Goal: Task Accomplishment & Management: Use online tool/utility

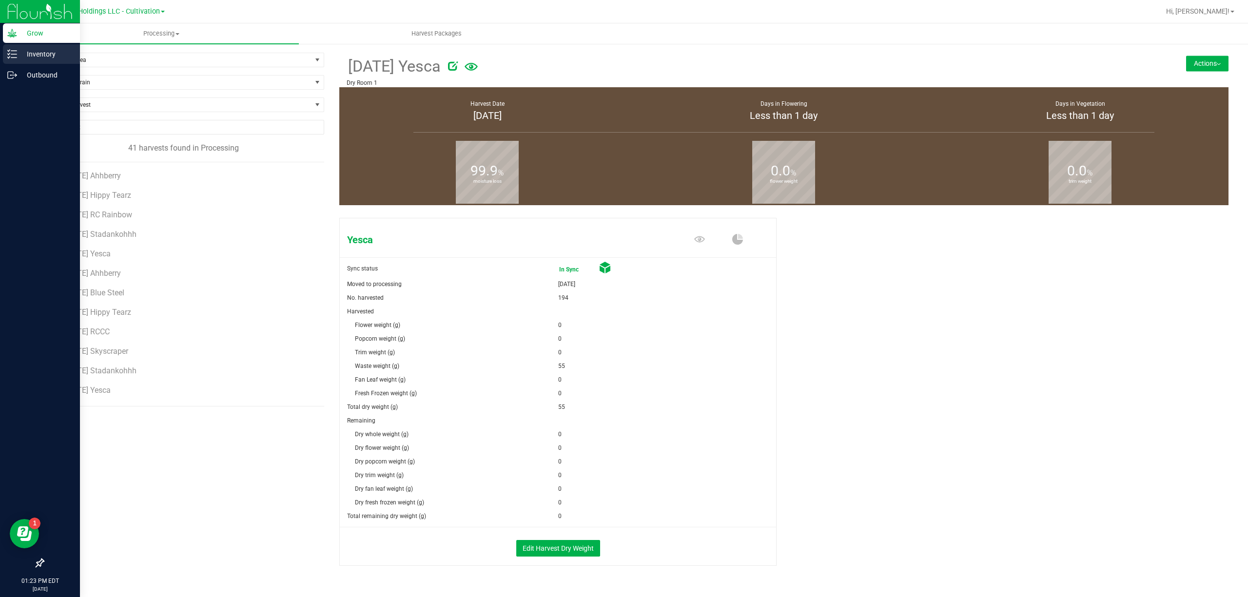
click at [18, 55] on p "Inventory" at bounding box center [46, 54] width 58 height 12
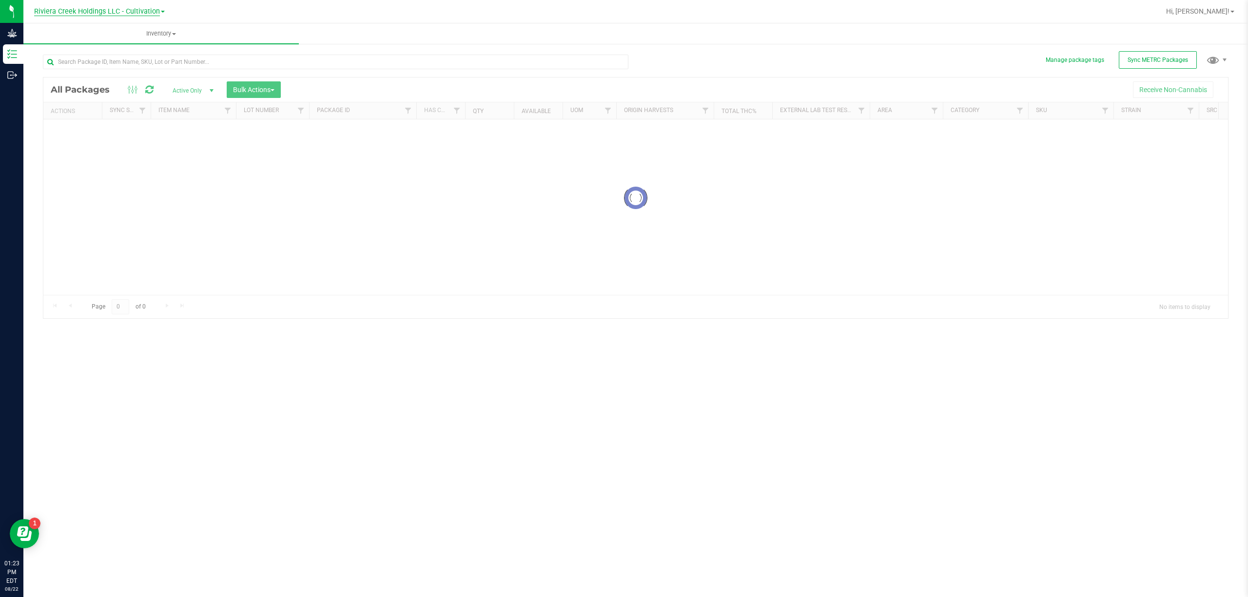
click at [143, 12] on span "Riviera Creek Holdings LLC - Cultivation" at bounding box center [97, 11] width 126 height 9
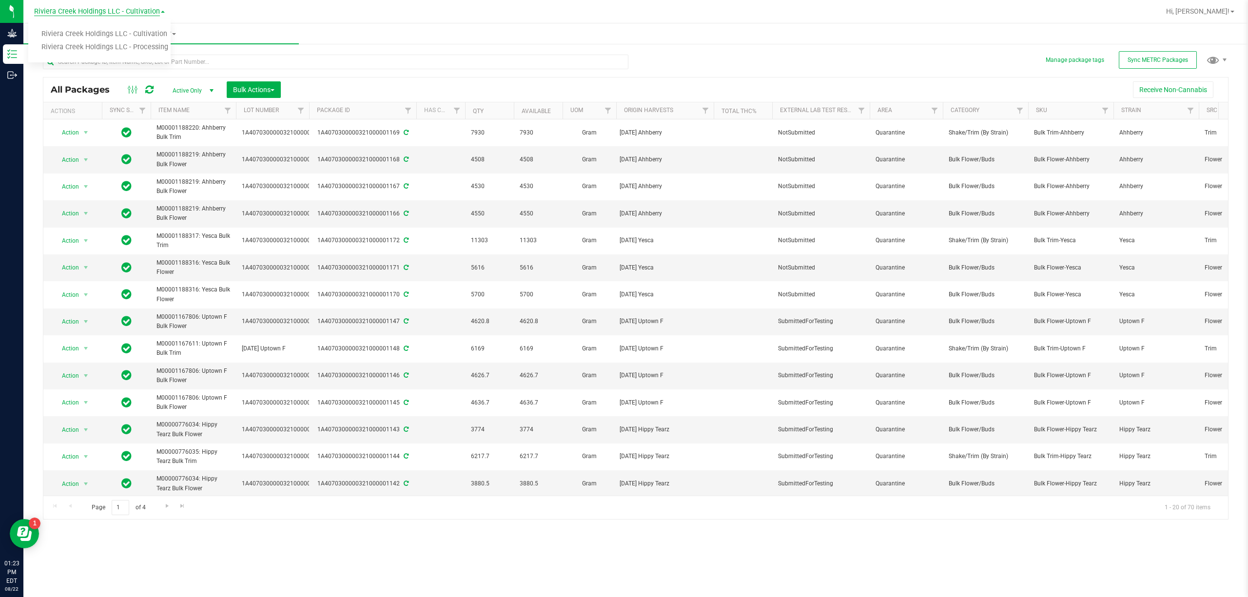
click at [149, 43] on link "Riviera Creek Holdings LLC - Processing" at bounding box center [99, 47] width 142 height 13
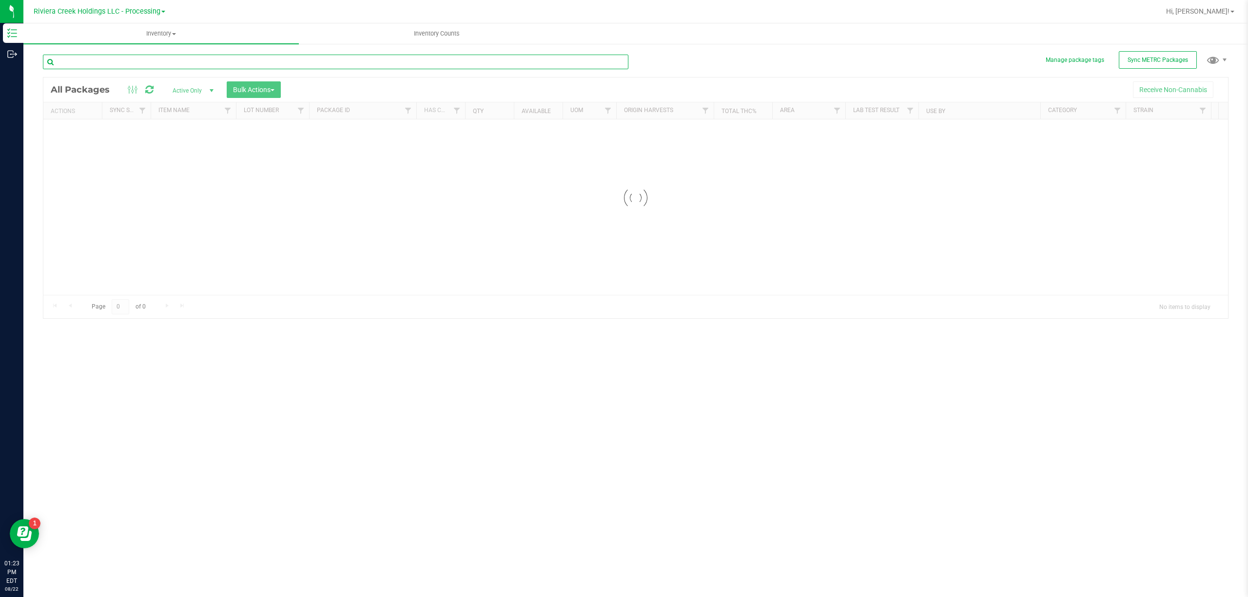
click at [153, 63] on input "text" at bounding box center [335, 62] width 585 height 15
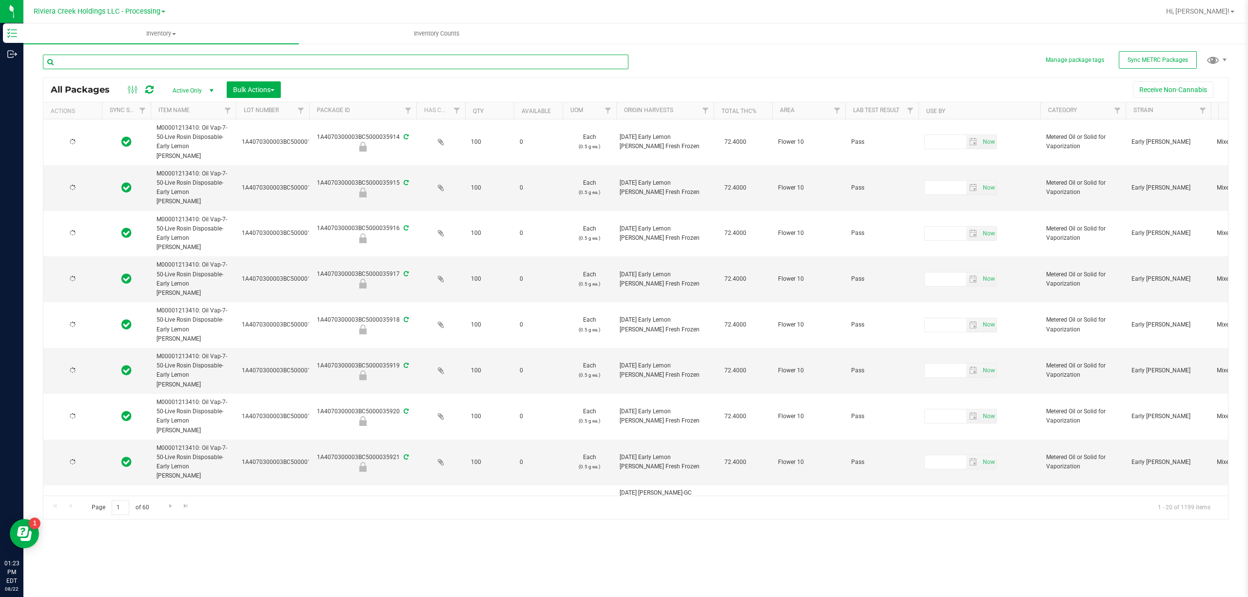
type input "[DATE]"
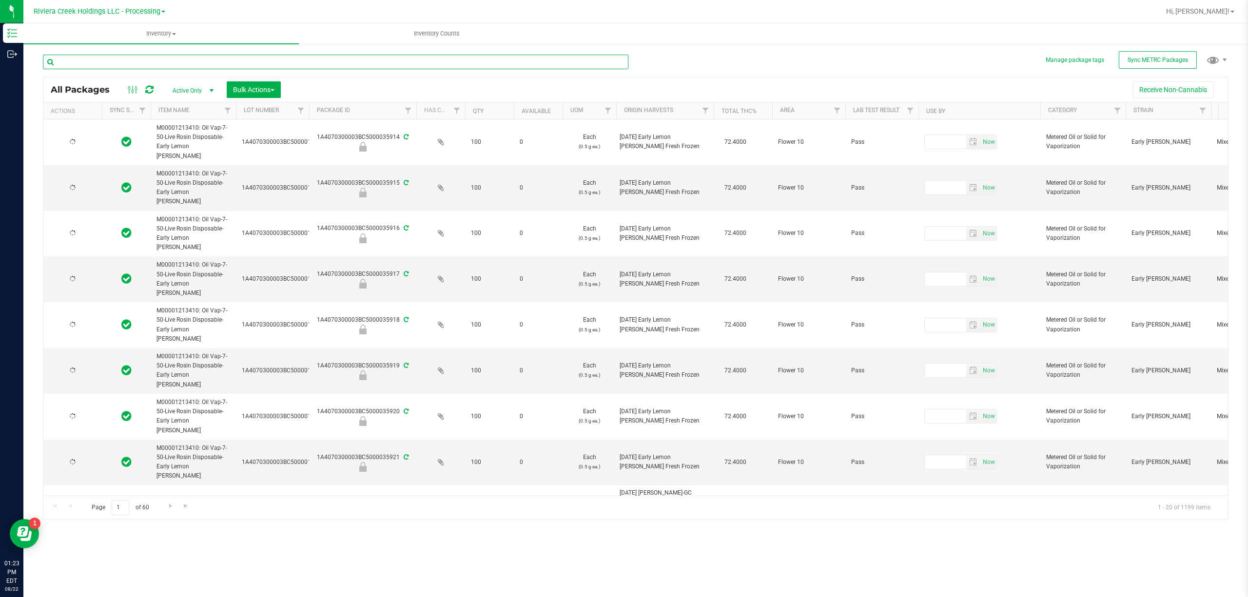
type input "[DATE]"
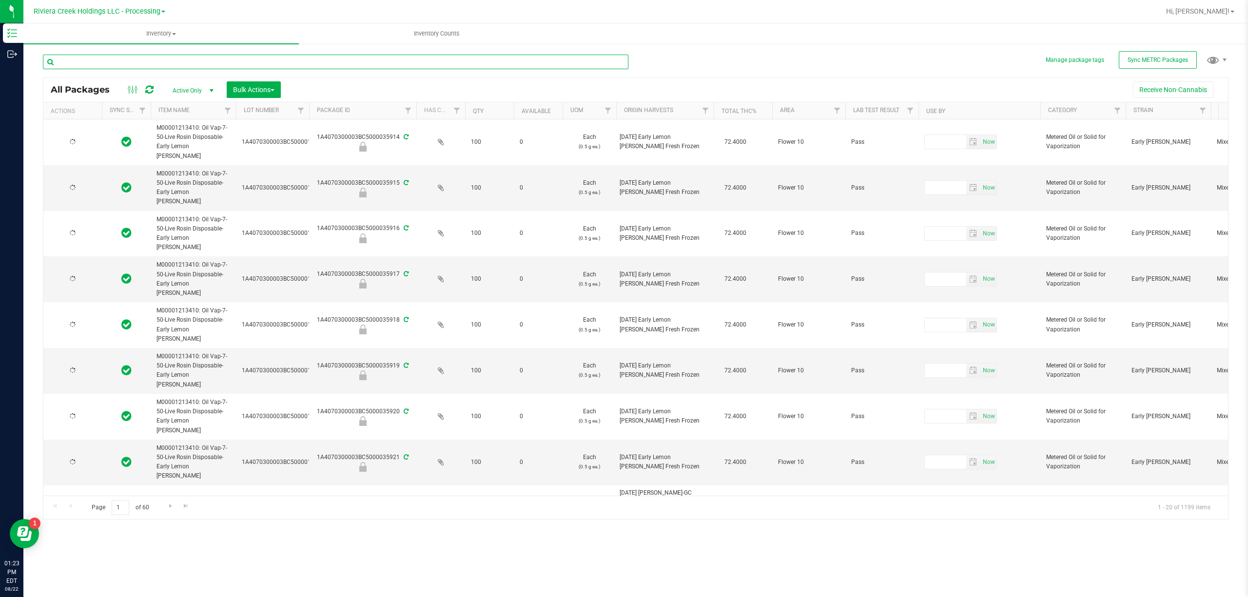
type input "[DATE]"
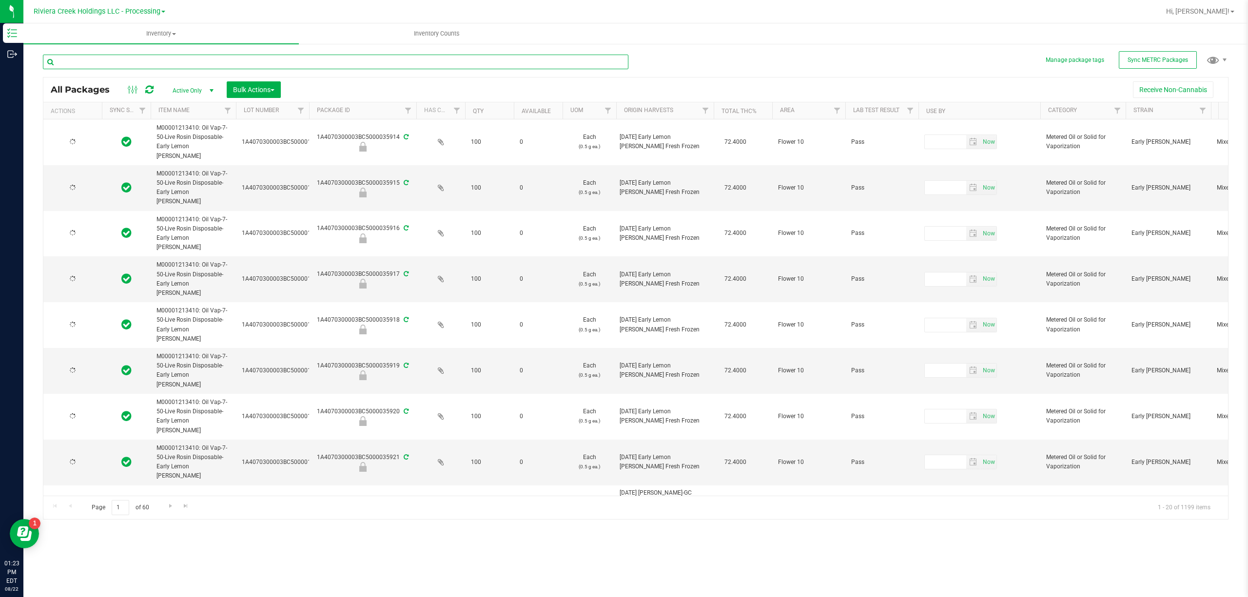
type input "[DATE]"
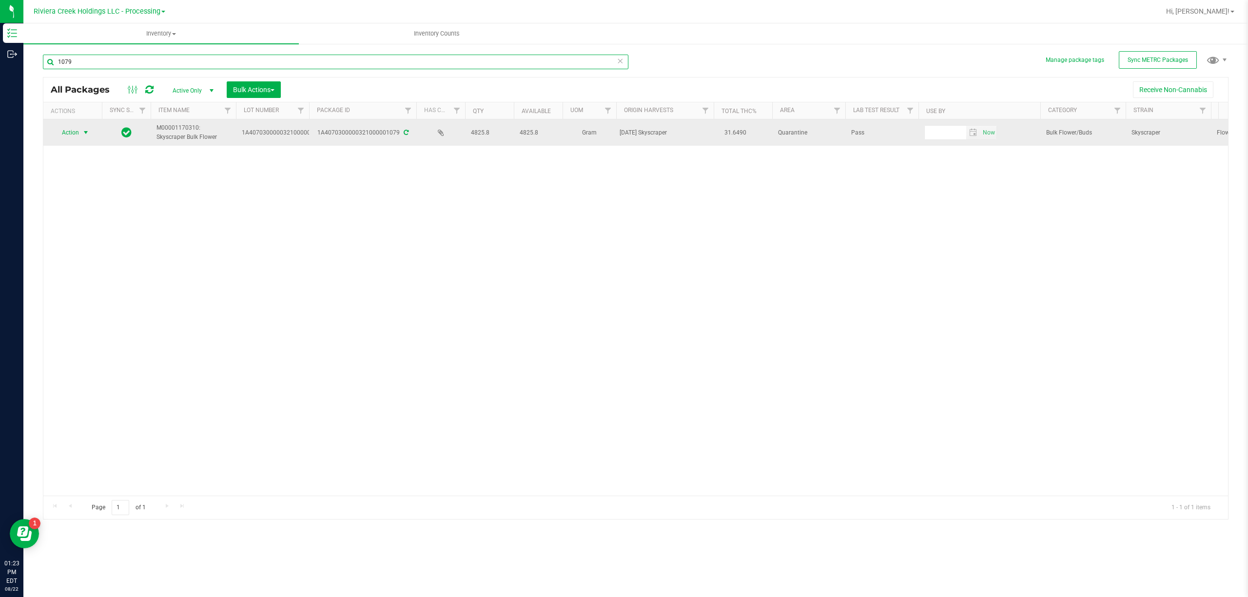
type input "1079"
click at [71, 131] on span "Action" at bounding box center [66, 133] width 26 height 14
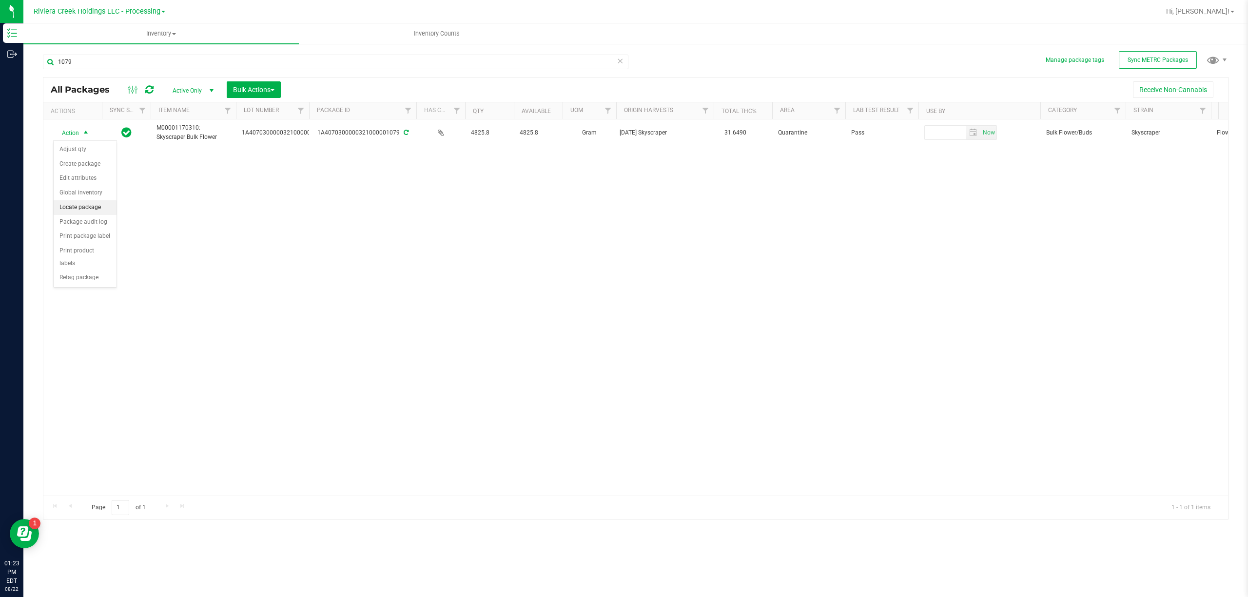
click at [90, 207] on li "Locate package" at bounding box center [85, 207] width 63 height 15
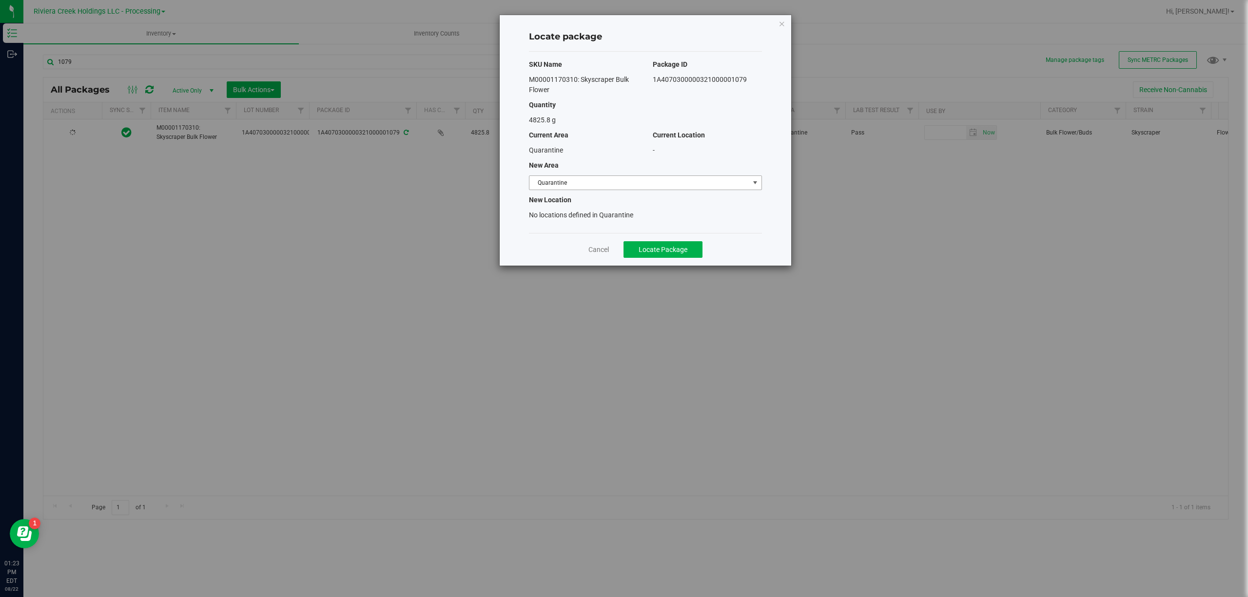
click at [582, 185] on span "Quarantine" at bounding box center [639, 183] width 220 height 14
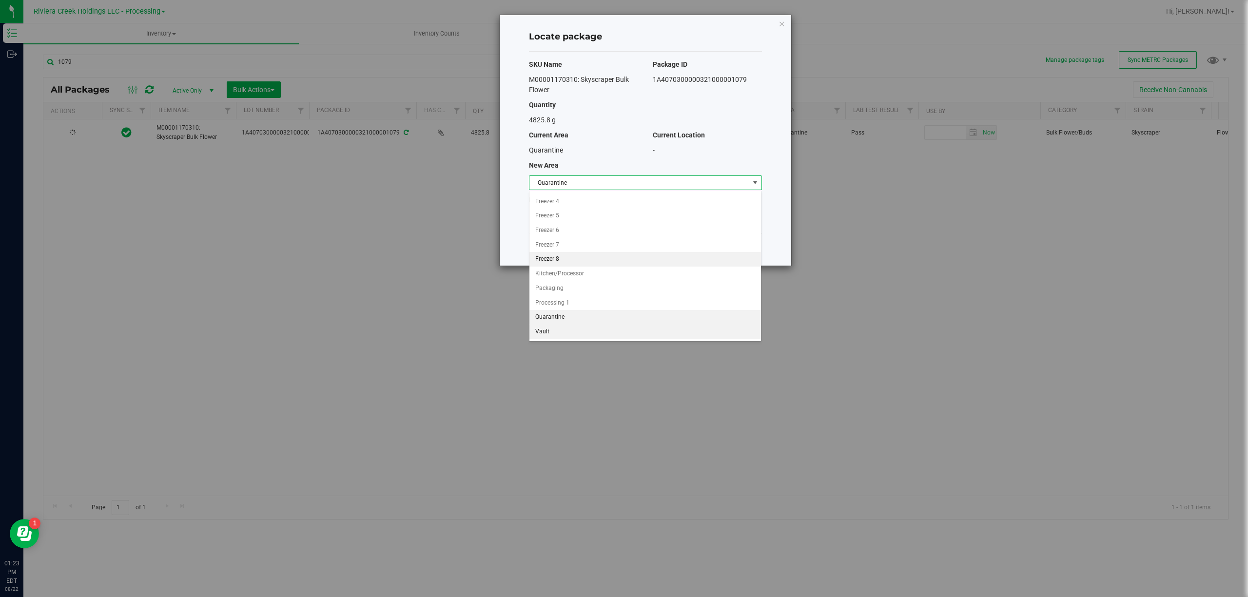
scroll to position [120, 0]
click at [559, 332] on li "Vault" at bounding box center [645, 332] width 232 height 15
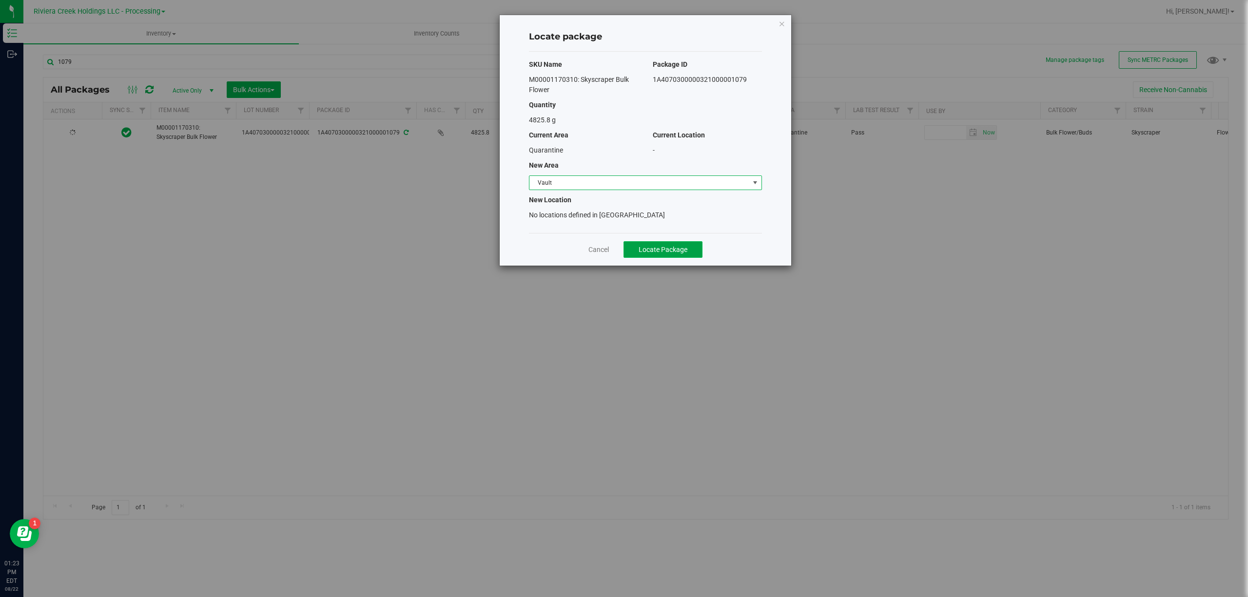
click at [685, 250] on span "Locate Package" at bounding box center [663, 250] width 49 height 8
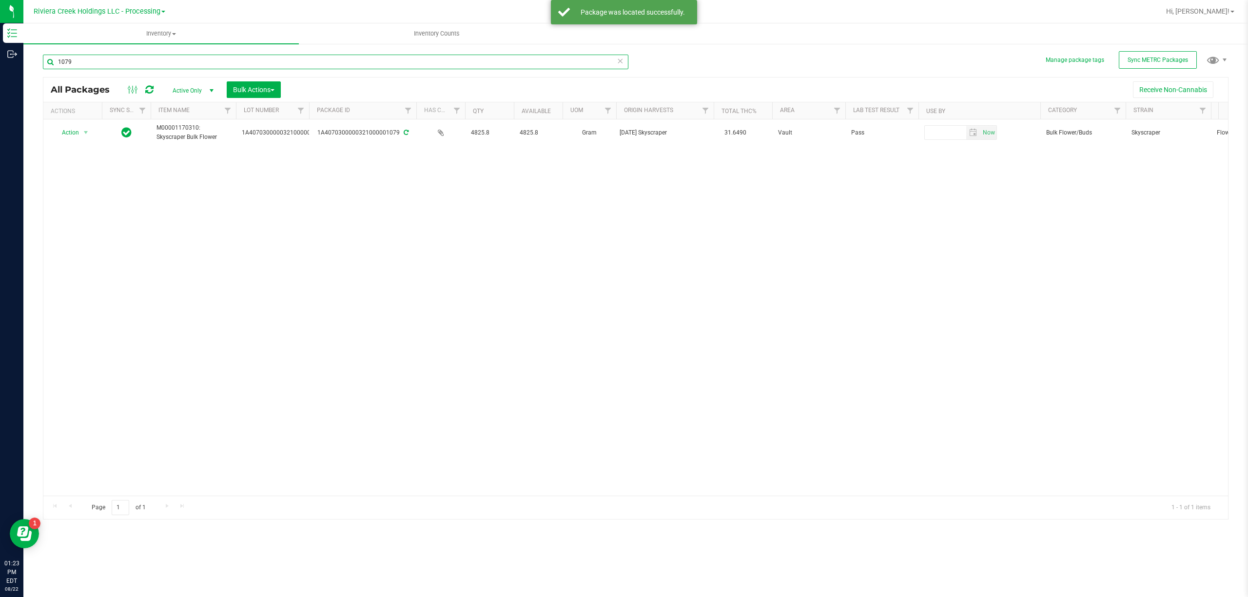
click at [81, 58] on input "1079" at bounding box center [335, 62] width 585 height 15
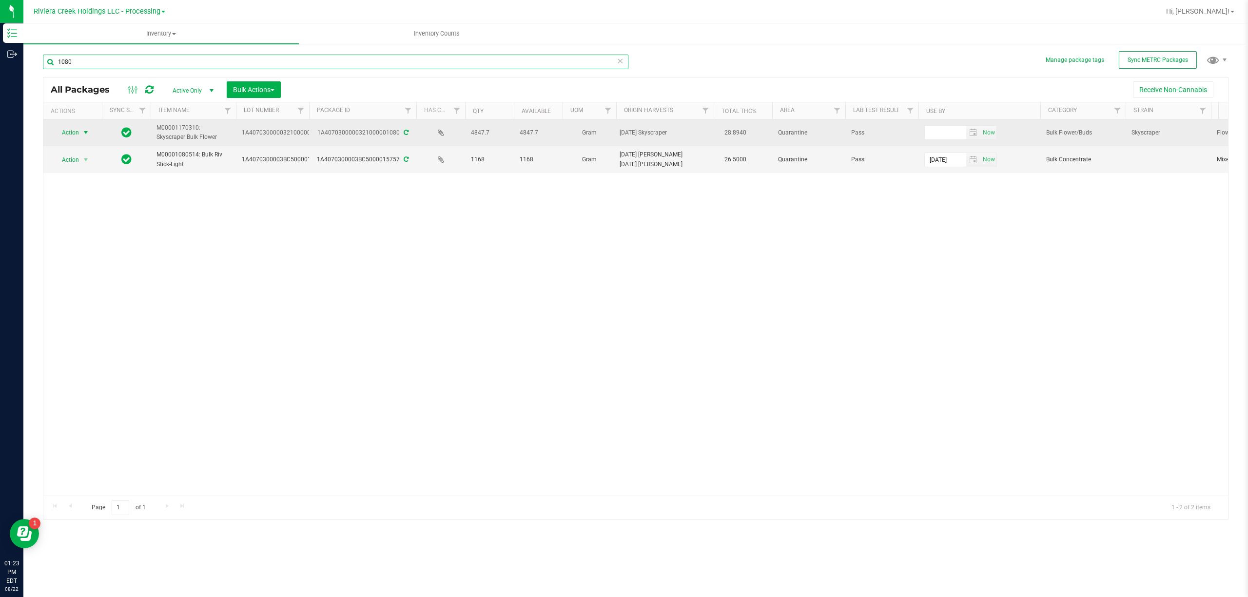
type input "1080"
click at [78, 130] on span "Action" at bounding box center [66, 133] width 26 height 14
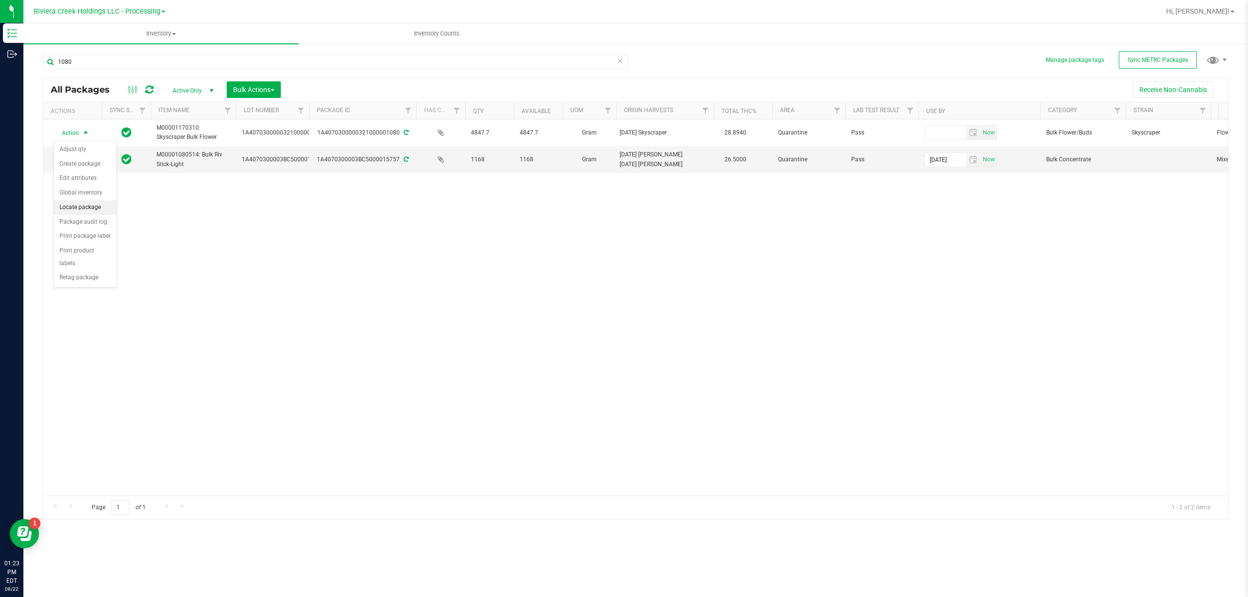
click at [86, 209] on li "Locate package" at bounding box center [85, 207] width 63 height 15
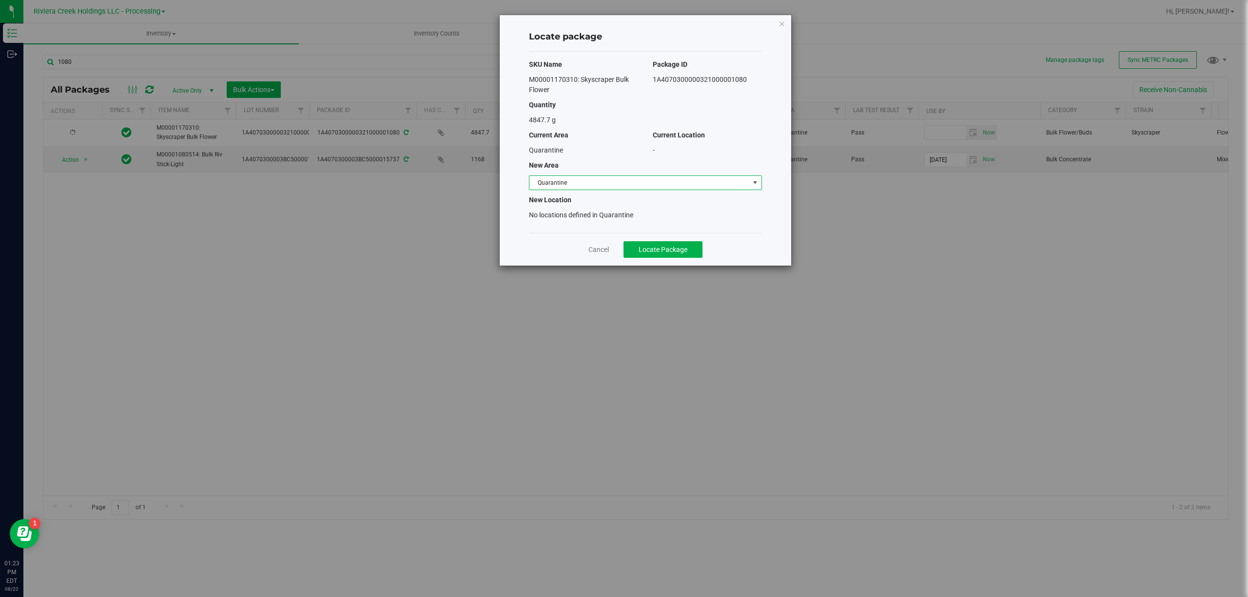
click at [597, 178] on span "Quarantine" at bounding box center [639, 183] width 220 height 14
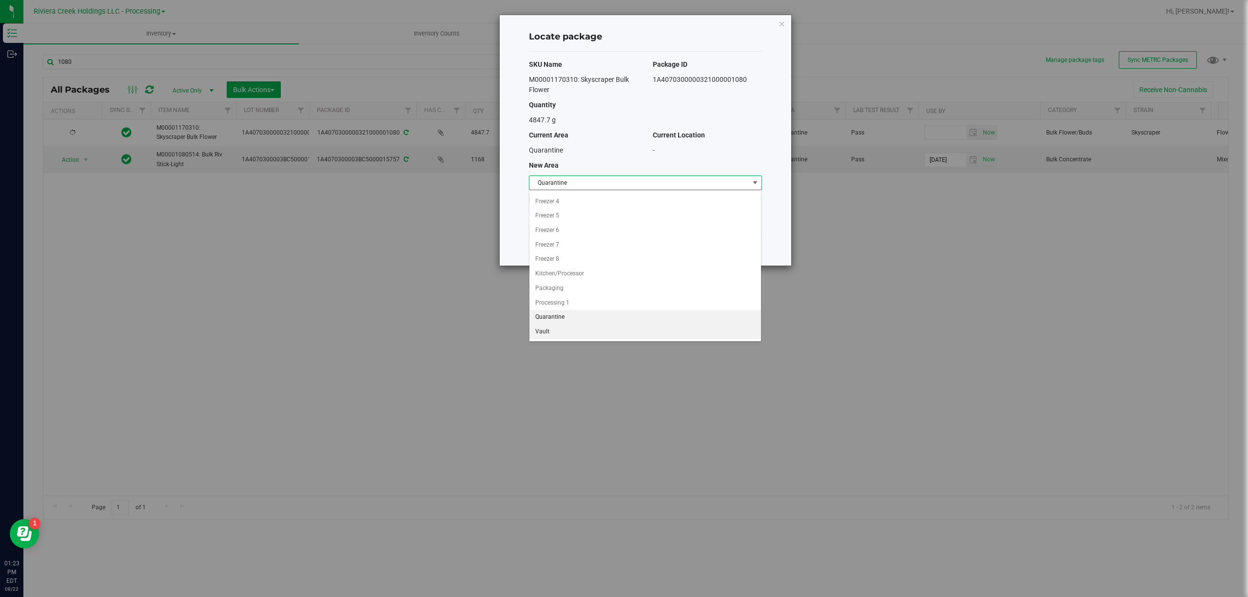
scroll to position [120, 0]
click at [583, 335] on li "Vault" at bounding box center [645, 332] width 232 height 15
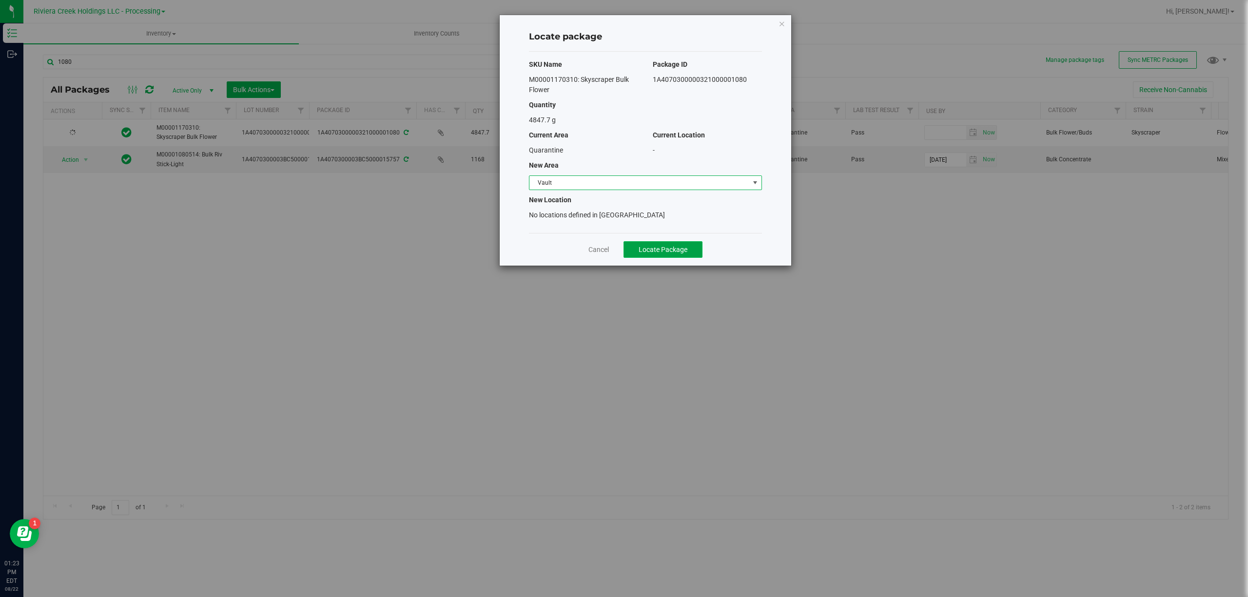
click at [675, 253] on span "Locate Package" at bounding box center [663, 250] width 49 height 8
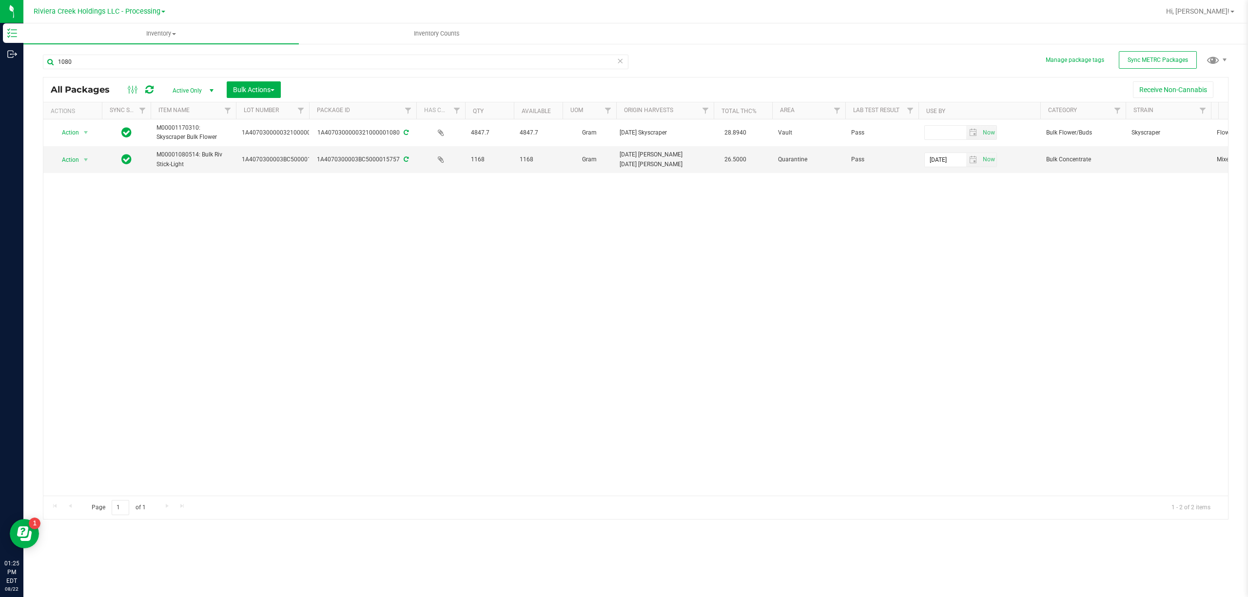
click at [700, 57] on div "1080 All Packages Active Only Active Only Lab Samples Locked All External Inter…" at bounding box center [635, 282] width 1185 height 474
